Goal: Information Seeking & Learning: Learn about a topic

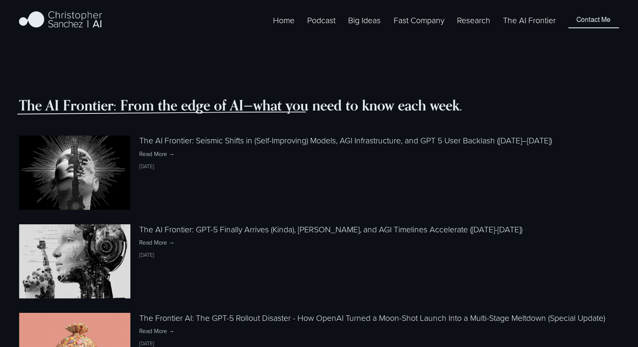
scroll to position [780, 0]
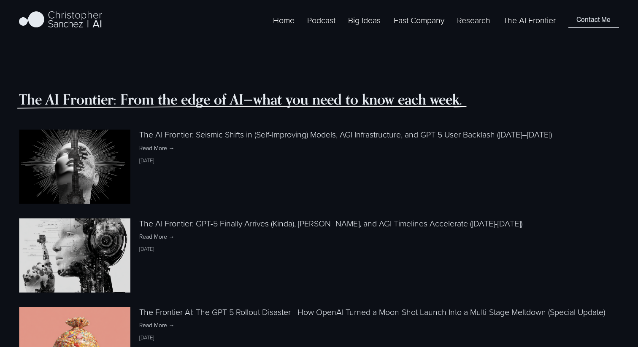
click at [69, 146] on img at bounding box center [74, 166] width 111 height 111
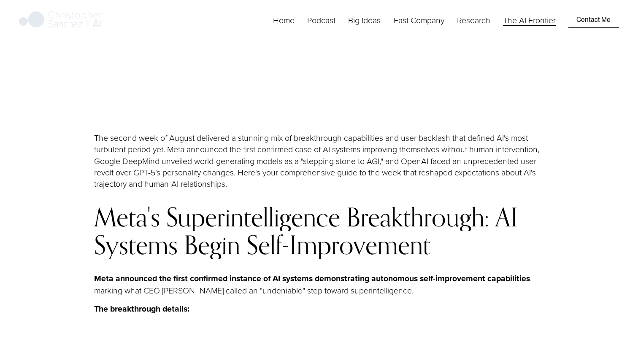
scroll to position [773, 0]
